Goal: Task Accomplishment & Management: Manage account settings

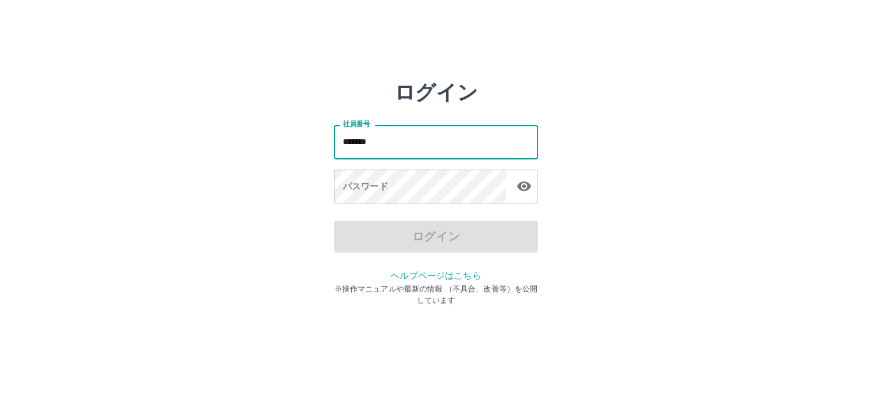
type input "*******"
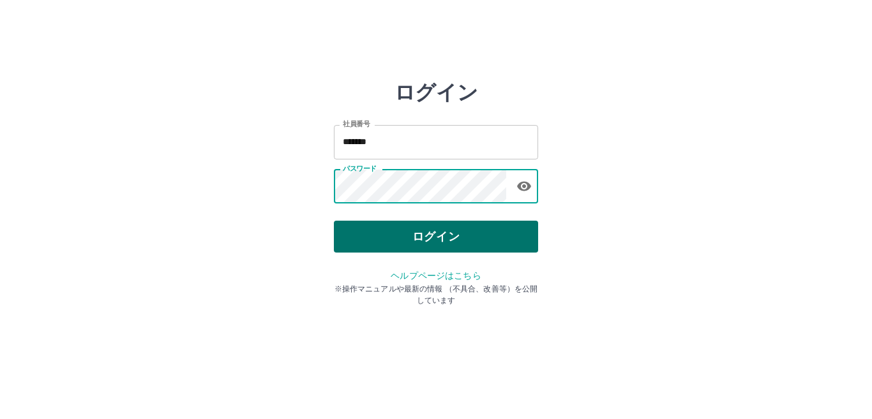
click at [429, 230] on button "ログイン" at bounding box center [436, 237] width 204 height 32
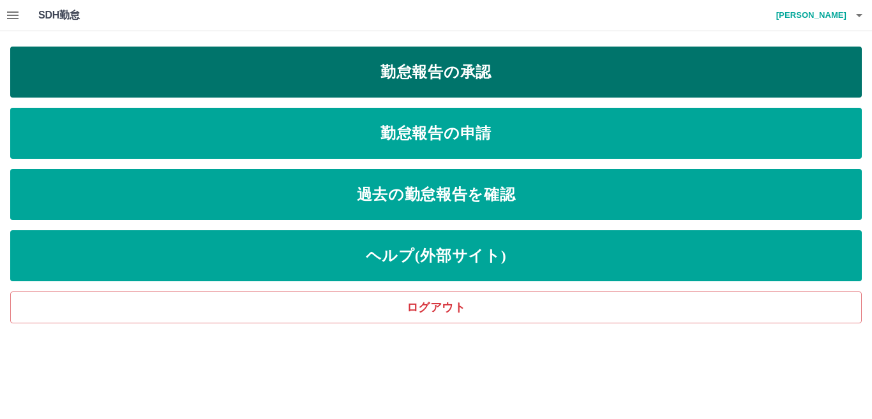
click at [265, 68] on link "勤怠報告の承認" at bounding box center [436, 72] width 852 height 51
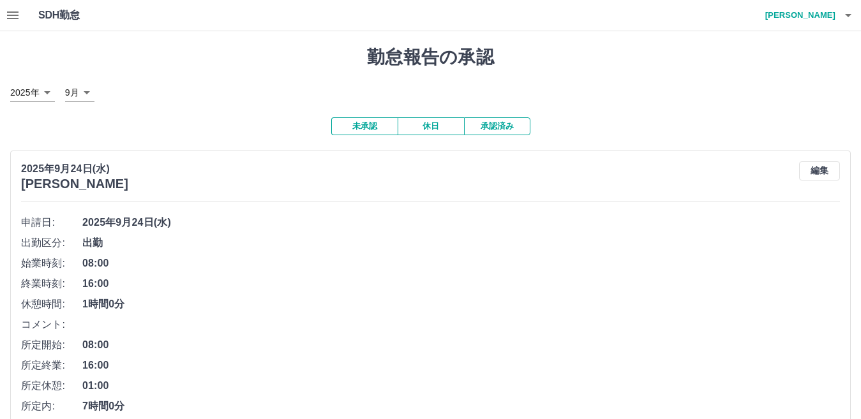
click at [10, 20] on icon "button" at bounding box center [12, 15] width 15 height 15
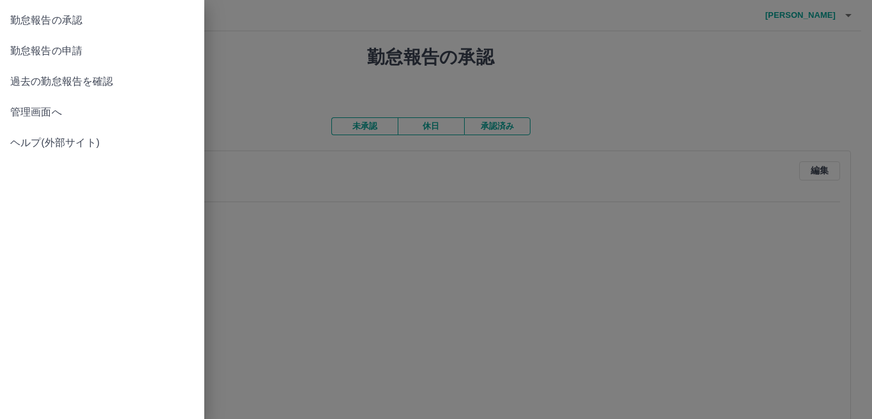
click at [74, 109] on span "管理画面へ" at bounding box center [102, 112] width 184 height 15
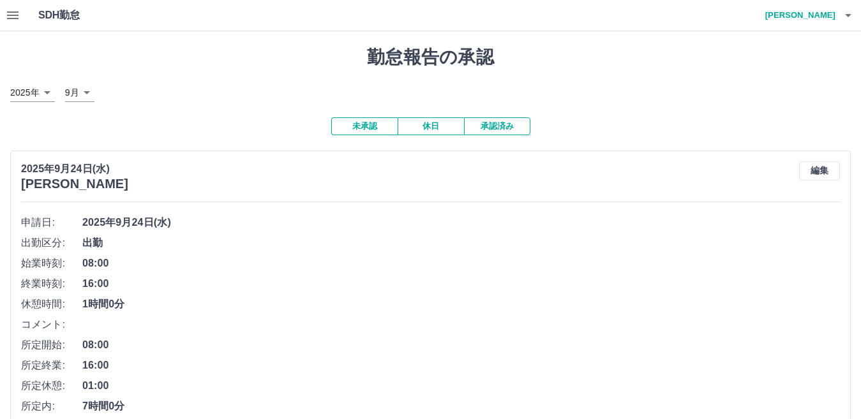
click at [13, 17] on icon "button" at bounding box center [12, 15] width 15 height 15
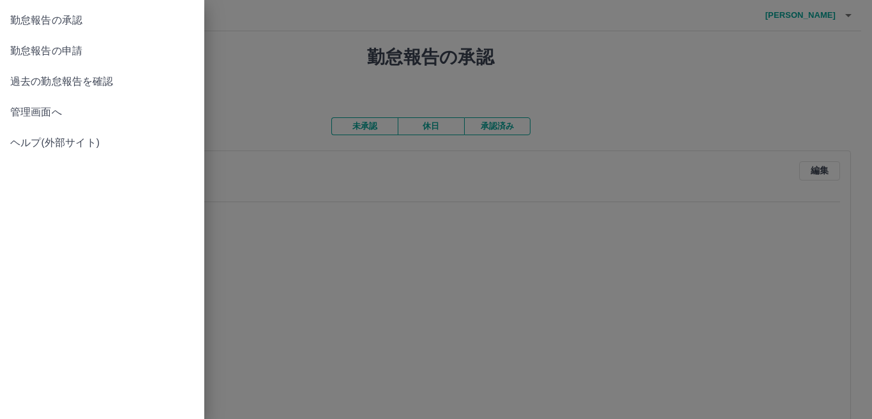
click at [63, 113] on span "管理画面へ" at bounding box center [102, 112] width 184 height 15
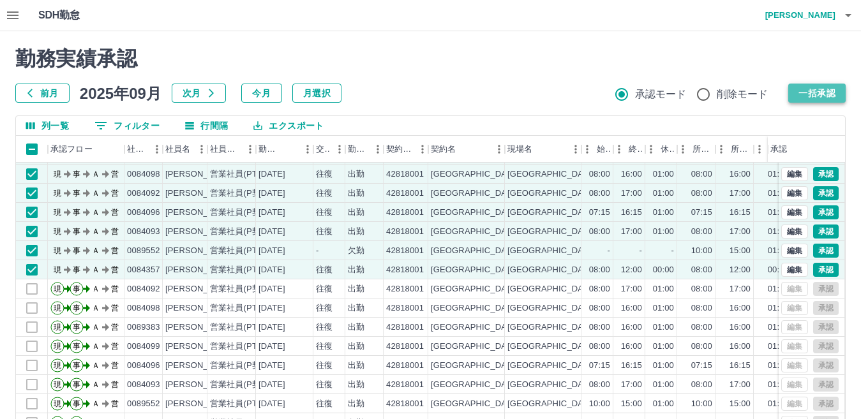
click at [822, 93] on button "一括承認" at bounding box center [816, 93] width 57 height 19
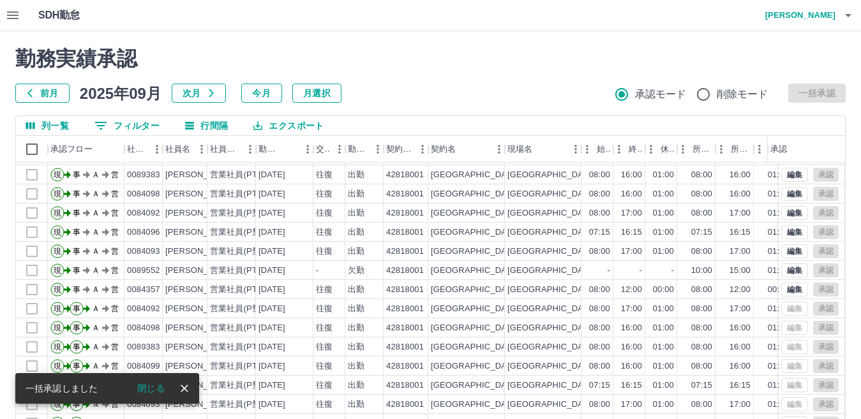
scroll to position [66, 0]
click at [163, 384] on button "閉じる" at bounding box center [151, 388] width 48 height 19
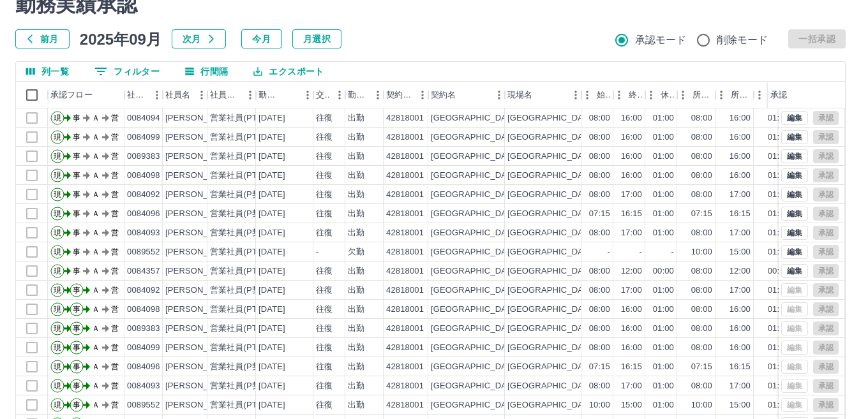
scroll to position [0, 0]
